Goal: Transaction & Acquisition: Purchase product/service

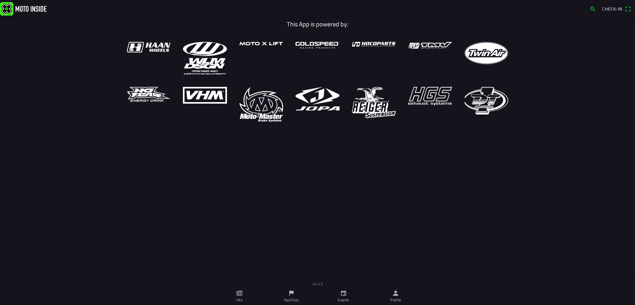
click at [403, 296] on link "Profile" at bounding box center [396, 295] width 52 height 17
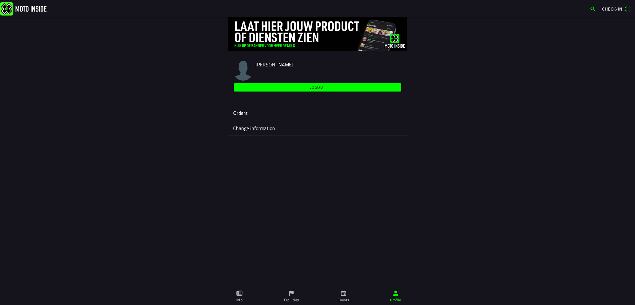
click at [245, 113] on ion-label "Orders" at bounding box center [317, 112] width 169 height 7
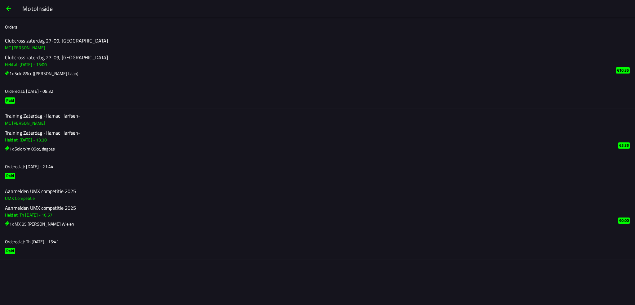
click at [9, 10] on span "button" at bounding box center [8, 8] width 7 height 15
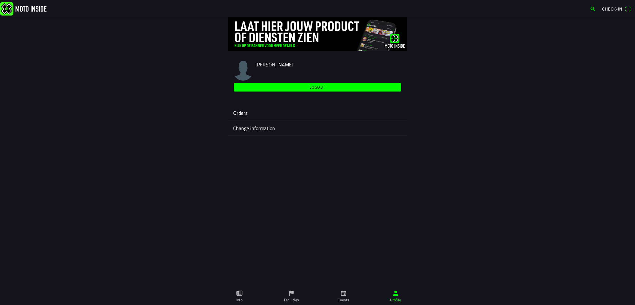
click at [604, 9] on span "Check-in" at bounding box center [612, 9] width 20 height 7
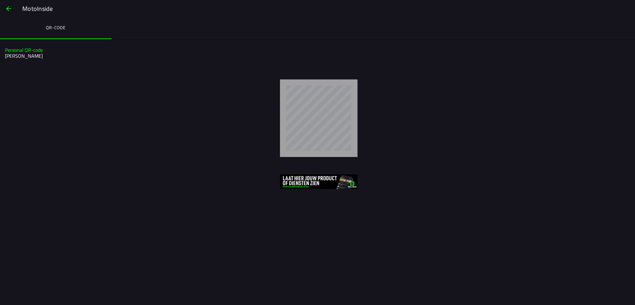
click at [9, 7] on span "button" at bounding box center [8, 8] width 7 height 15
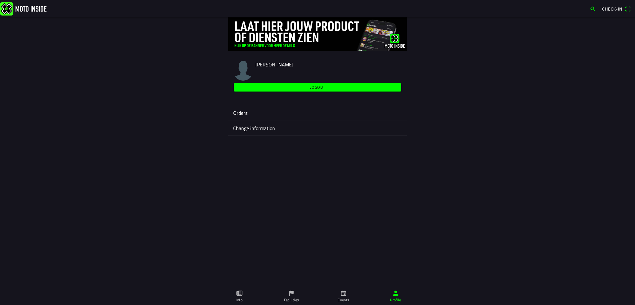
click at [293, 89] on span "Logout" at bounding box center [318, 87] width 160 height 8
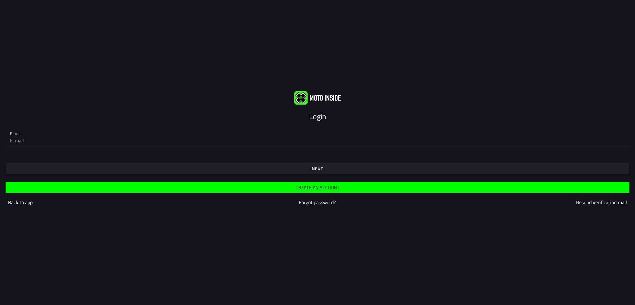
type input "rasmanis78@gmail.com"
click at [307, 169] on span "Next" at bounding box center [317, 168] width 614 height 11
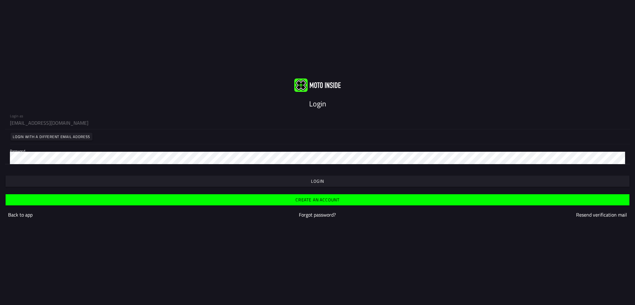
click at [355, 180] on span "button" at bounding box center [317, 181] width 614 height 11
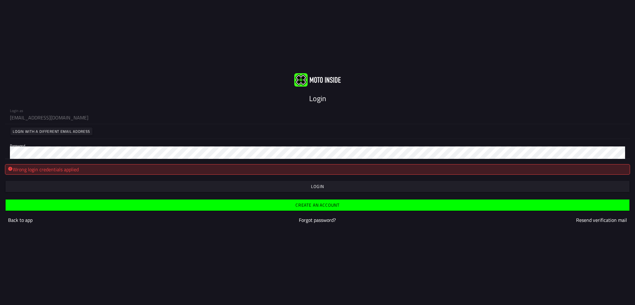
click at [0, 157] on div "Login as rasmanis78@gmail.com Login with a different email address Password" at bounding box center [317, 131] width 635 height 55
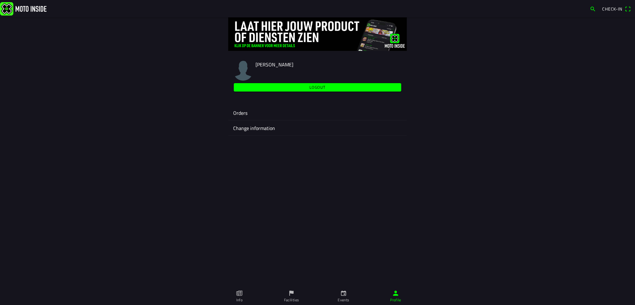
click at [607, 9] on span "Check-in" at bounding box center [612, 9] width 20 height 7
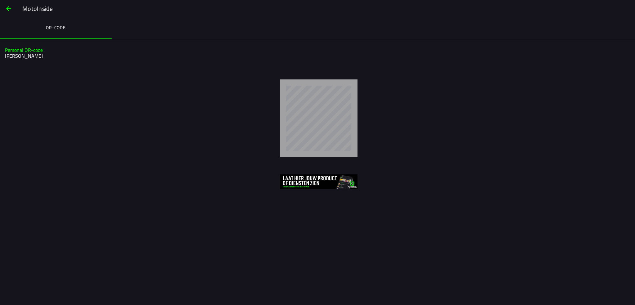
click at [7, 6] on span "button" at bounding box center [8, 8] width 7 height 15
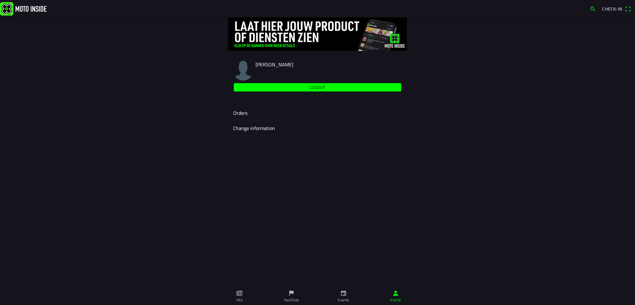
click at [251, 113] on ion-label "Orders" at bounding box center [317, 112] width 169 height 7
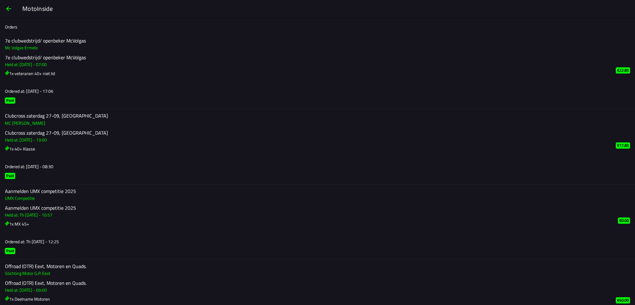
click at [7, 12] on span "button" at bounding box center [8, 8] width 7 height 15
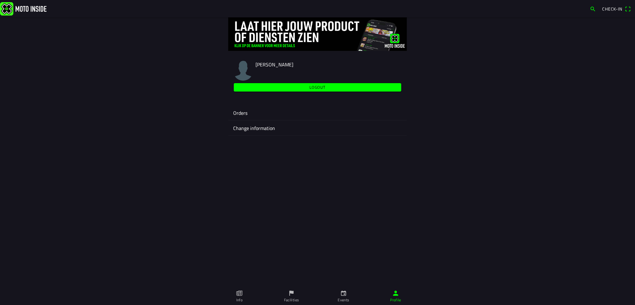
click at [284, 87] on span "Logout" at bounding box center [318, 87] width 160 height 8
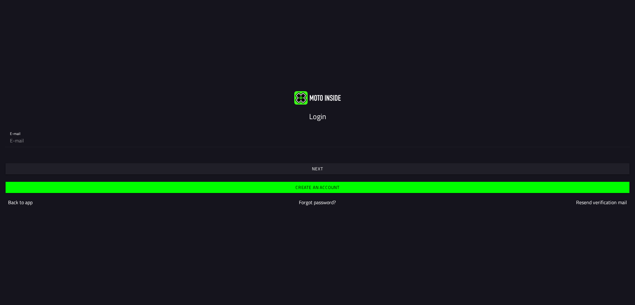
click at [65, 146] on input "email" at bounding box center [317, 140] width 615 height 12
type input "djkreunen@hotmail.com"
click at [109, 63] on div "Login E-mail djkreunen@hotmail.com Next Create an account Back to app Forgot pa…" at bounding box center [317, 152] width 635 height 305
click at [0, 0] on slot "Next" at bounding box center [0, 0] width 0 height 0
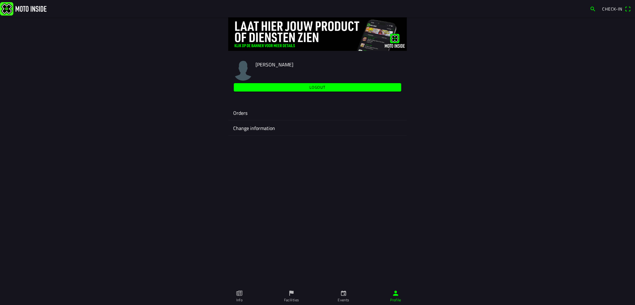
click at [339, 296] on link "Events" at bounding box center [344, 295] width 52 height 17
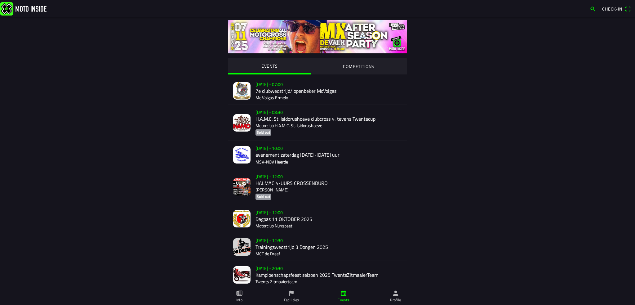
click at [292, 96] on div "Sa 11 Oct - 07:00 7e clubwedstrijd/ openbeker McVolgas Mc Volgas Ermelo" at bounding box center [329, 91] width 146 height 28
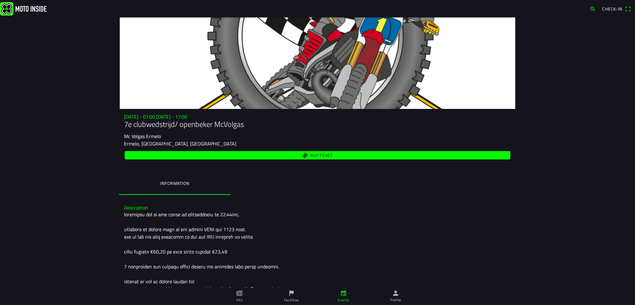
click at [310, 156] on span "Buy ticket" at bounding box center [321, 155] width 22 height 4
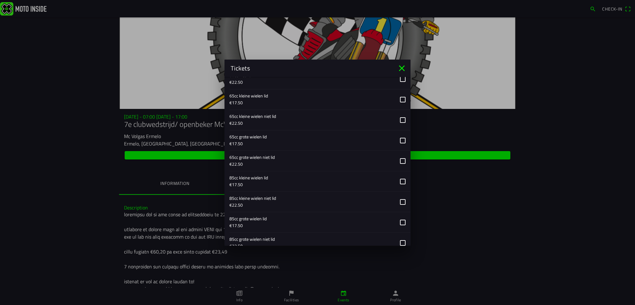
scroll to position [217, 0]
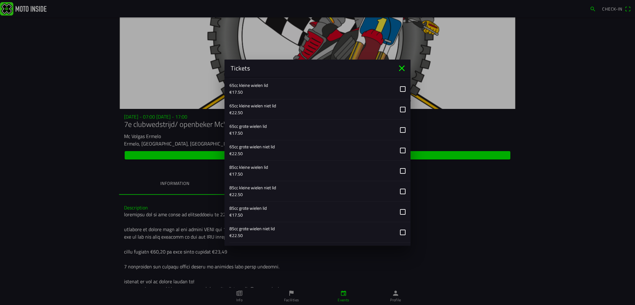
click at [398, 192] on button "button" at bounding box center [319, 191] width 181 height 20
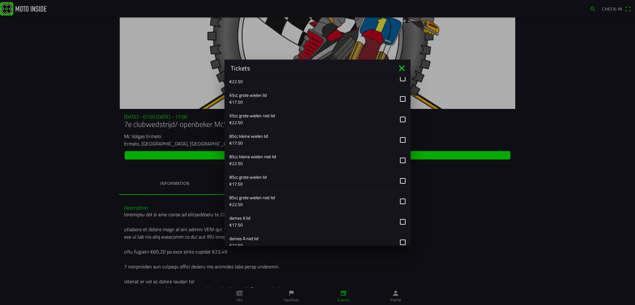
click at [397, 202] on button "button" at bounding box center [319, 201] width 181 height 20
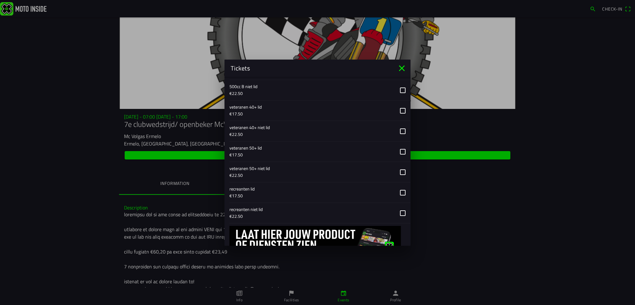
scroll to position [714, 0]
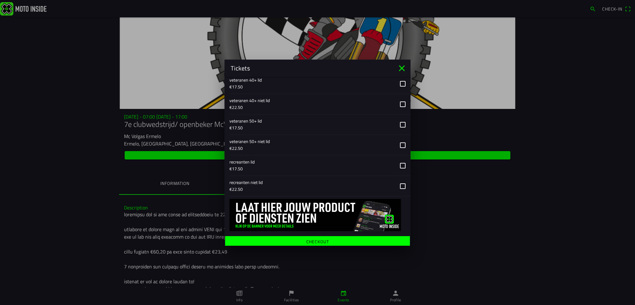
click at [330, 236] on span "Checkout" at bounding box center [317, 241] width 175 height 11
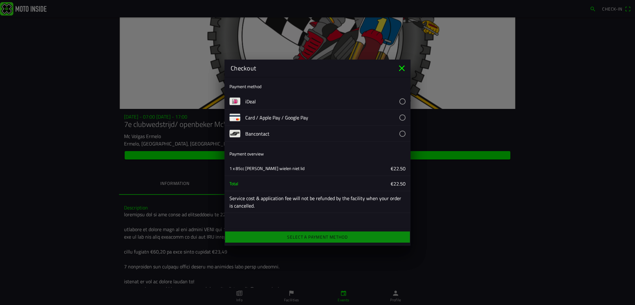
click at [307, 99] on button "button" at bounding box center [327, 101] width 165 height 16
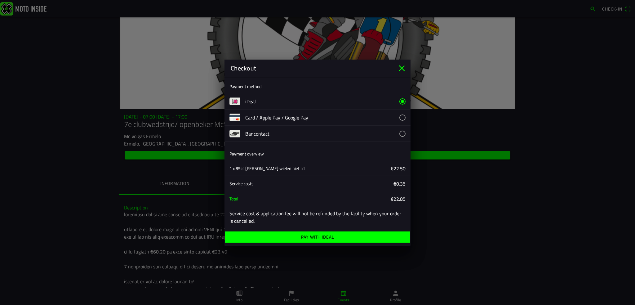
click at [331, 238] on ion-label "Pay with iDeal" at bounding box center [317, 237] width 33 height 4
